Goal: Browse casually: Explore the website without a specific task or goal

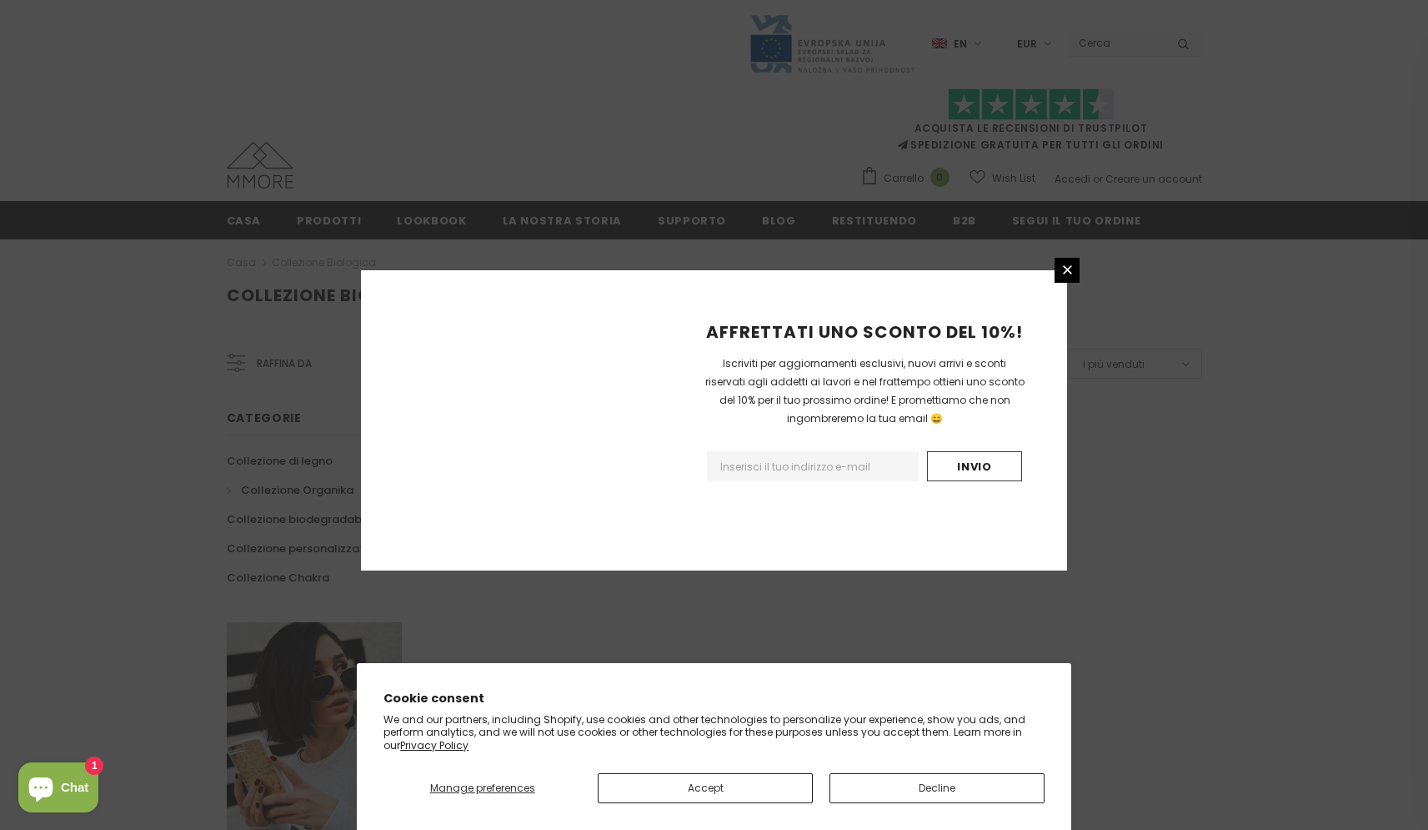
scroll to position [880, 0]
